Goal: Register for event/course

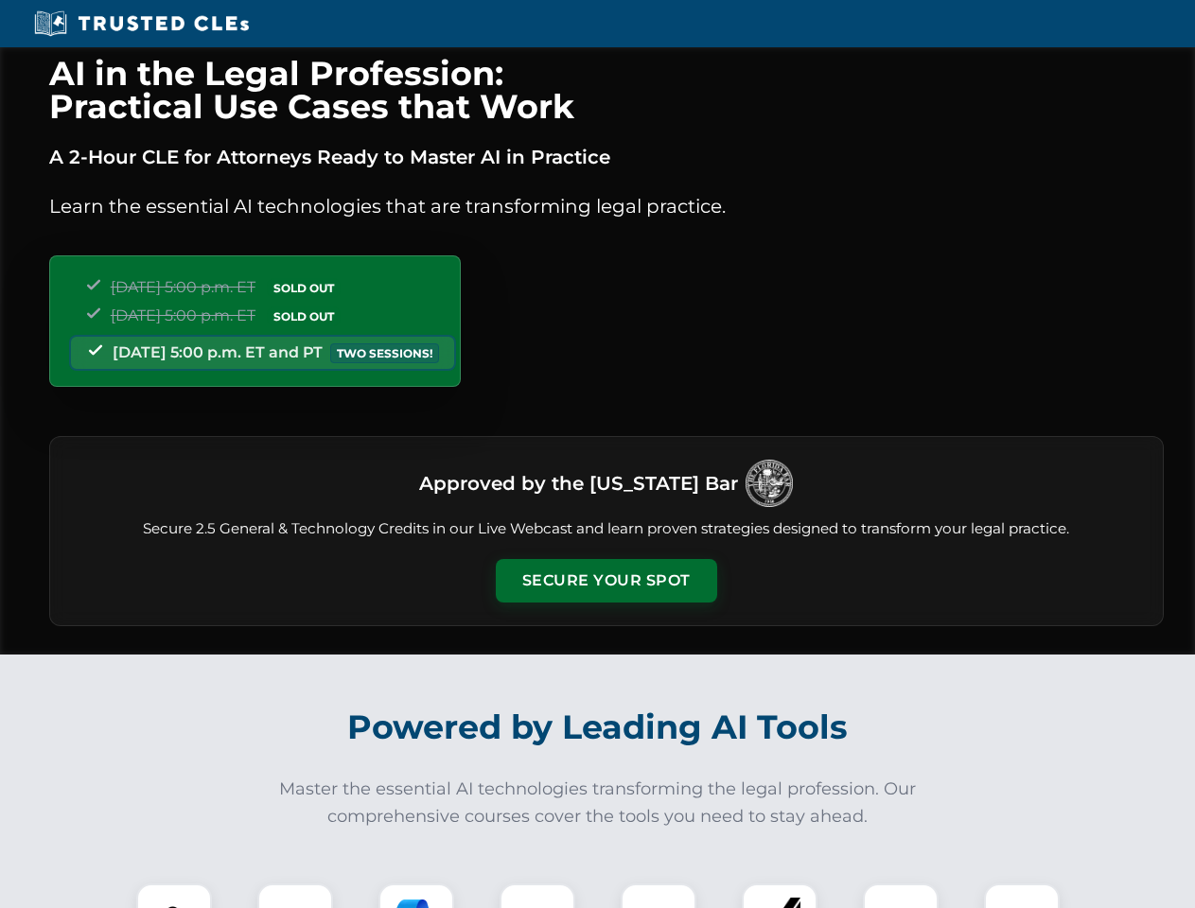
click at [606, 581] on button "Secure Your Spot" at bounding box center [606, 581] width 221 height 44
click at [174, 896] on img at bounding box center [174, 921] width 55 height 55
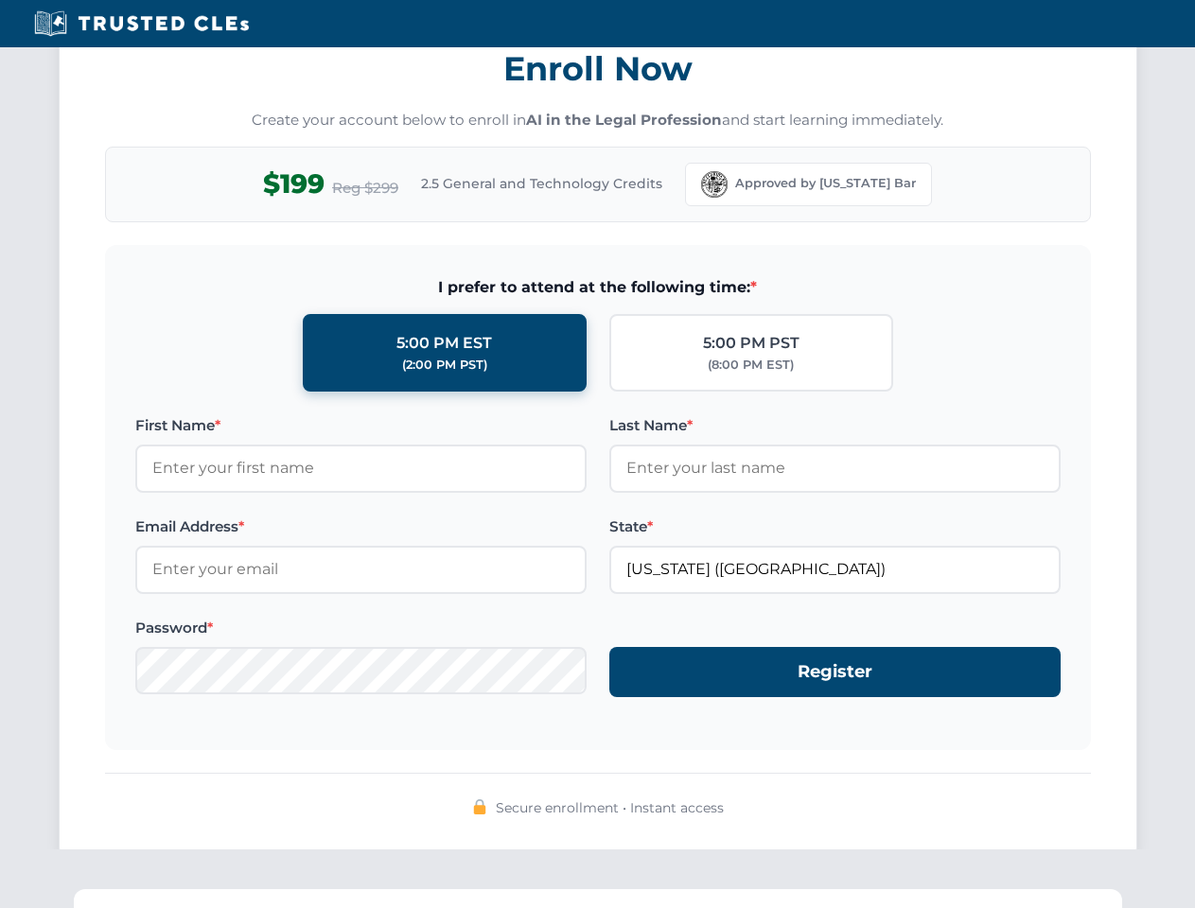
scroll to position [1857, 0]
